Goal: Find specific page/section: Find specific page/section

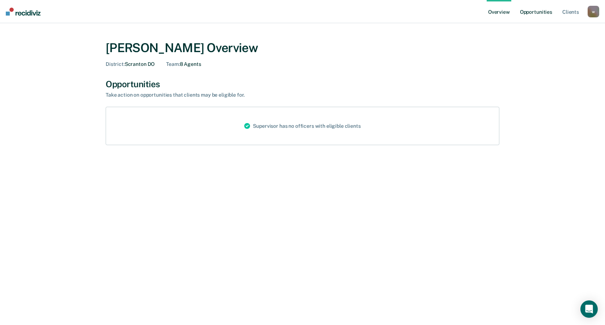
click at [539, 14] on link "Opportunities" at bounding box center [535, 11] width 35 height 23
